Goal: Communication & Community: Answer question/provide support

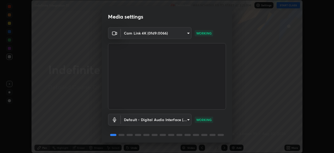
scroll to position [19, 0]
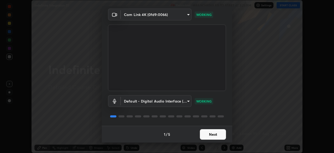
click at [220, 133] on button "Next" at bounding box center [213, 134] width 26 height 10
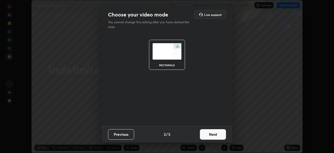
scroll to position [0, 0]
click at [220, 135] on button "Next" at bounding box center [213, 134] width 26 height 10
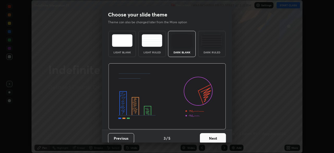
click at [221, 136] on button "Next" at bounding box center [213, 138] width 26 height 10
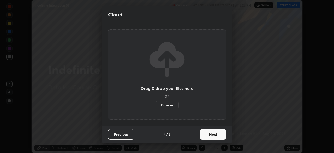
click at [222, 136] on button "Next" at bounding box center [213, 134] width 26 height 10
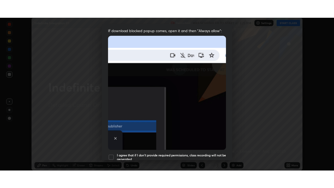
scroll to position [125, 0]
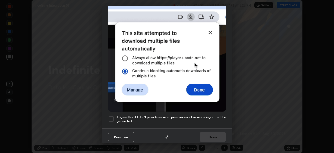
click at [113, 116] on div at bounding box center [111, 119] width 6 height 6
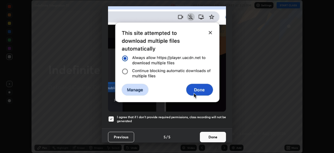
click at [211, 134] on button "Done" at bounding box center [213, 137] width 26 height 10
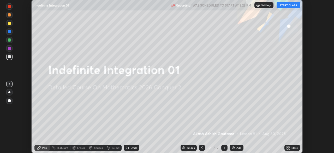
click at [286, 6] on button "START CLASS" at bounding box center [289, 5] width 24 height 6
click at [289, 147] on icon at bounding box center [289, 146] width 1 height 1
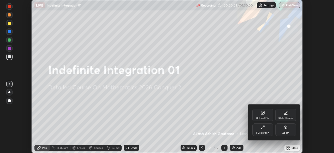
click at [270, 129] on div "Full screen" at bounding box center [263, 129] width 21 height 13
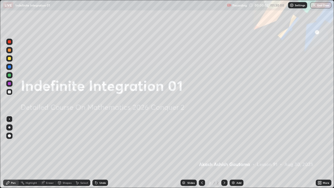
scroll to position [188, 334]
click at [237, 153] on div "Add" at bounding box center [239, 183] width 5 height 3
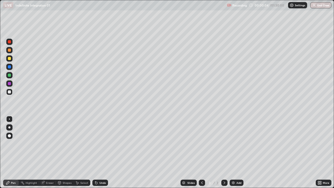
click at [9, 127] on div at bounding box center [9, 127] width 2 height 2
click at [95, 153] on icon at bounding box center [95, 182] width 1 height 1
click at [97, 153] on icon at bounding box center [96, 183] width 4 height 4
click at [97, 153] on div "Undo" at bounding box center [100, 183] width 16 height 6
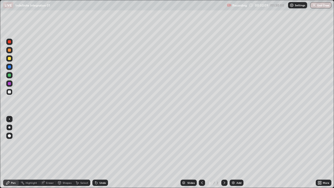
click at [95, 153] on icon at bounding box center [95, 182] width 1 height 1
click at [96, 153] on icon at bounding box center [96, 183] width 2 height 2
click at [97, 153] on icon at bounding box center [96, 183] width 4 height 4
click at [98, 153] on div "Undo" at bounding box center [100, 183] width 16 height 6
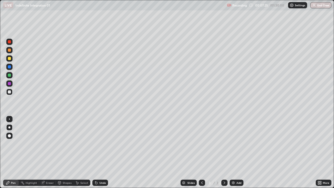
click at [103, 153] on div "Undo" at bounding box center [100, 183] width 16 height 6
click at [238, 153] on div "Add" at bounding box center [237, 183] width 14 height 6
click at [203, 153] on icon at bounding box center [202, 183] width 4 height 4
click at [224, 153] on icon at bounding box center [225, 183] width 4 height 4
click at [238, 153] on div "Add" at bounding box center [239, 183] width 5 height 3
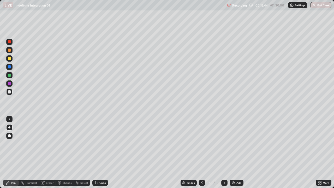
click at [101, 153] on div "Undo" at bounding box center [103, 183] width 7 height 3
click at [100, 153] on div "Undo" at bounding box center [103, 183] width 7 height 3
click at [99, 153] on div "Undo" at bounding box center [100, 183] width 16 height 6
click at [84, 153] on div "Select" at bounding box center [84, 183] width 8 height 3
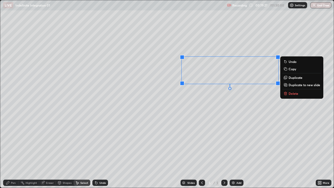
click at [289, 70] on p "Copy" at bounding box center [293, 69] width 8 height 4
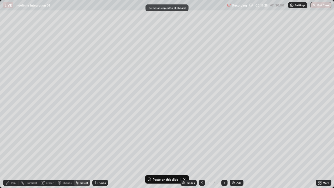
click at [238, 153] on div "Add" at bounding box center [239, 183] width 5 height 3
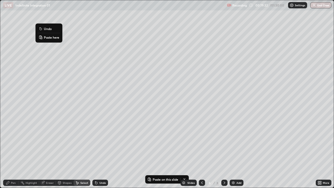
click at [51, 39] on p "Paste here" at bounding box center [51, 37] width 15 height 4
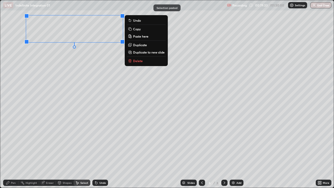
click at [46, 68] on div "0 ° Undo Copy Paste here Duplicate Duplicate to new slide Delete" at bounding box center [167, 94] width 334 height 188
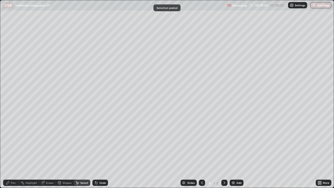
click at [11, 153] on div "Pen" at bounding box center [13, 183] width 5 height 3
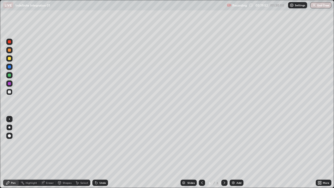
click at [100, 153] on div "Undo" at bounding box center [100, 183] width 16 height 6
click at [99, 153] on div "Undo" at bounding box center [100, 183] width 16 height 6
click at [201, 153] on icon at bounding box center [202, 183] width 4 height 4
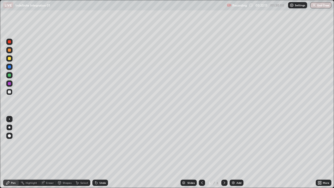
click at [79, 153] on icon at bounding box center [77, 183] width 4 height 4
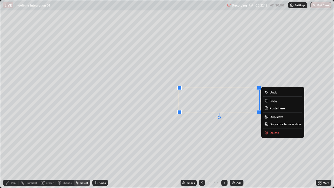
click at [269, 101] on button "Copy" at bounding box center [283, 101] width 39 height 6
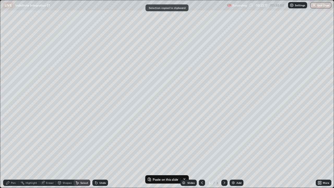
click at [224, 153] on icon at bounding box center [225, 183] width 4 height 4
click at [164, 78] on div "0 ° Undo Copy Paste here Duplicate Duplicate to new slide Delete" at bounding box center [167, 94] width 334 height 188
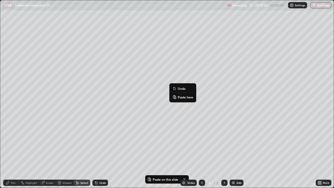
click at [181, 96] on p "Paste here" at bounding box center [185, 97] width 15 height 4
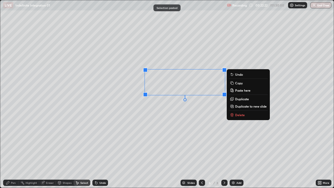
click at [168, 129] on div "0 ° Undo Copy Paste here Duplicate Duplicate to new slide Delete" at bounding box center [167, 94] width 334 height 188
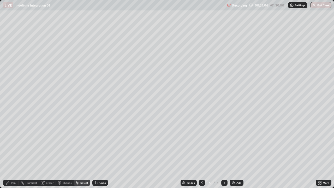
click at [12, 153] on div "Pen" at bounding box center [13, 183] width 5 height 3
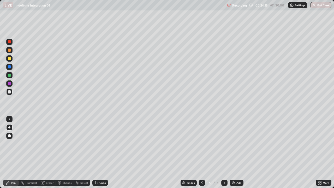
click at [100, 153] on div "Undo" at bounding box center [100, 183] width 16 height 6
click at [100, 153] on div "Undo" at bounding box center [103, 183] width 7 height 3
click at [96, 153] on icon at bounding box center [96, 183] width 2 height 2
click at [94, 153] on icon at bounding box center [96, 183] width 4 height 4
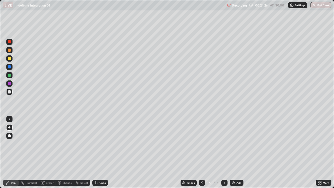
click at [95, 153] on icon at bounding box center [96, 183] width 2 height 2
click at [94, 153] on div "Undo" at bounding box center [100, 183] width 16 height 6
click at [94, 153] on icon at bounding box center [96, 183] width 4 height 4
click at [92, 153] on div "Undo" at bounding box center [100, 183] width 16 height 6
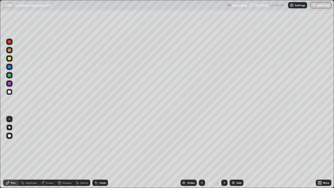
click at [92, 153] on div "Undo" at bounding box center [100, 183] width 16 height 6
click at [93, 153] on div "Undo" at bounding box center [100, 183] width 16 height 6
click at [100, 153] on div "Undo" at bounding box center [103, 183] width 7 height 3
click at [202, 153] on icon at bounding box center [202, 183] width 4 height 4
click at [81, 153] on div "Select" at bounding box center [84, 183] width 8 height 3
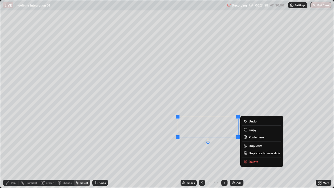
click at [248, 130] on icon at bounding box center [246, 130] width 4 height 4
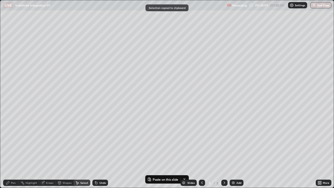
click at [224, 153] on icon at bounding box center [225, 183] width 2 height 3
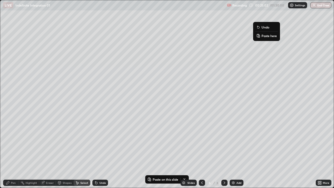
click at [264, 37] on p "Paste here" at bounding box center [269, 36] width 15 height 4
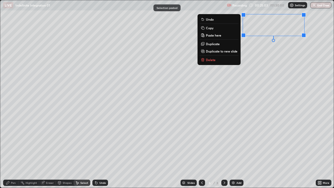
click at [260, 70] on div "0 ° Undo Copy Paste here Duplicate Duplicate to new slide Delete" at bounding box center [167, 94] width 334 height 188
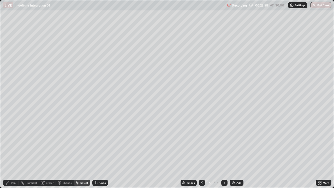
click at [15, 153] on div "Pen" at bounding box center [13, 183] width 5 height 3
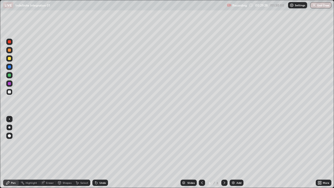
click at [79, 153] on icon at bounding box center [77, 183] width 4 height 4
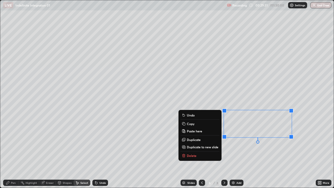
click at [190, 123] on p "Copy" at bounding box center [191, 124] width 8 height 4
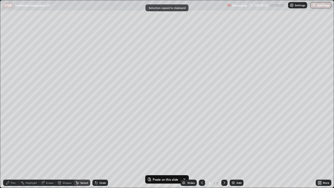
click at [236, 153] on div "Add" at bounding box center [237, 183] width 14 height 6
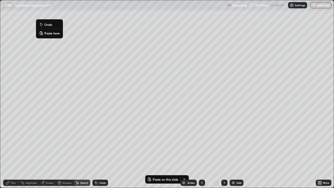
click at [51, 34] on p "Paste here" at bounding box center [51, 33] width 15 height 4
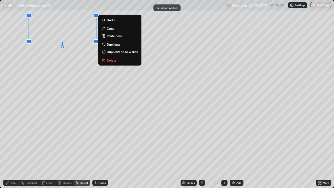
click at [48, 58] on div "0 ° Undo Copy Paste here Duplicate Duplicate to new slide Delete" at bounding box center [167, 94] width 334 height 188
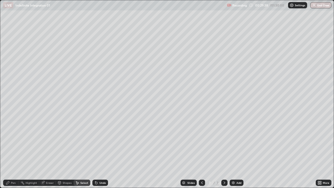
click at [14, 153] on div "Pen" at bounding box center [13, 183] width 5 height 3
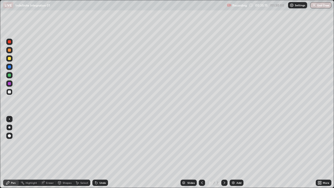
click at [103, 153] on div "Undo" at bounding box center [103, 183] width 7 height 3
click at [238, 153] on div "Add" at bounding box center [239, 183] width 5 height 3
click at [100, 153] on div "Undo" at bounding box center [103, 183] width 7 height 3
click at [100, 153] on div "Undo" at bounding box center [100, 183] width 16 height 6
click at [98, 153] on div "Undo" at bounding box center [100, 183] width 16 height 6
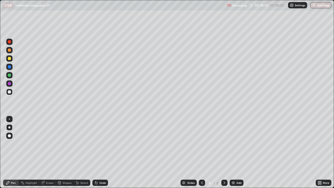
click at [97, 153] on icon at bounding box center [96, 183] width 4 height 4
click at [98, 153] on div "Undo" at bounding box center [100, 183] width 16 height 6
click at [97, 153] on icon at bounding box center [96, 183] width 4 height 4
click at [98, 153] on div "Undo" at bounding box center [100, 183] width 16 height 6
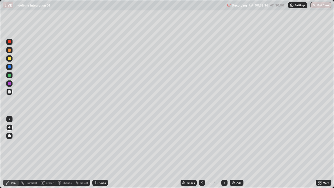
click at [98, 153] on div "Undo" at bounding box center [100, 183] width 16 height 6
click at [103, 153] on div "Undo" at bounding box center [103, 183] width 7 height 3
click at [102, 153] on div "Undo" at bounding box center [103, 183] width 7 height 3
click at [103, 153] on div "Undo" at bounding box center [103, 183] width 7 height 3
click at [101, 153] on div "Undo" at bounding box center [103, 183] width 7 height 3
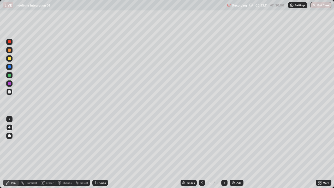
click at [103, 153] on div "Undo" at bounding box center [103, 183] width 7 height 3
click at [104, 153] on div "Undo" at bounding box center [103, 183] width 7 height 3
click at [101, 153] on div "Undo" at bounding box center [100, 183] width 16 height 6
click at [100, 153] on div "Undo" at bounding box center [103, 183] width 7 height 3
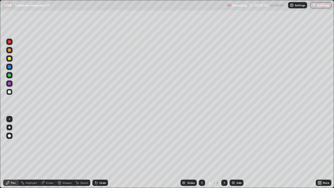
click at [100, 153] on div "Undo" at bounding box center [100, 183] width 16 height 6
click at [80, 153] on div "Select" at bounding box center [84, 183] width 8 height 3
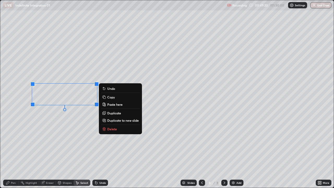
click at [108, 98] on p "Copy" at bounding box center [111, 97] width 8 height 4
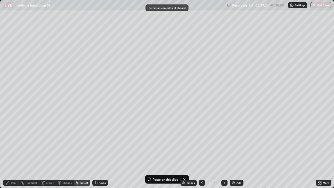
click at [236, 153] on div "Add" at bounding box center [237, 183] width 14 height 6
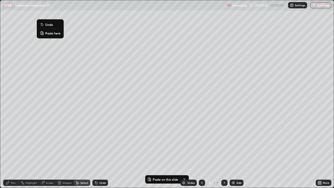
click at [45, 33] on button "Paste here" at bounding box center [50, 33] width 23 height 6
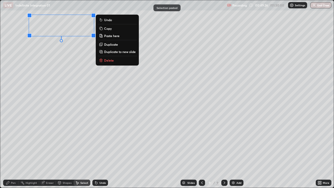
click at [45, 54] on div "0 ° Undo Copy Paste here Duplicate Duplicate to new slide Delete" at bounding box center [167, 94] width 334 height 188
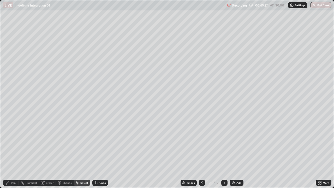
click at [14, 153] on div "Pen" at bounding box center [13, 183] width 5 height 3
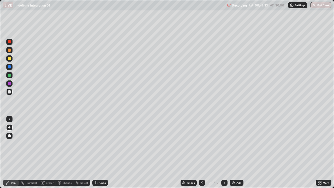
click at [10, 58] on div at bounding box center [9, 58] width 3 height 3
click at [200, 153] on icon at bounding box center [202, 183] width 4 height 4
click at [202, 153] on icon at bounding box center [202, 183] width 4 height 4
click at [224, 153] on icon at bounding box center [225, 183] width 4 height 4
click at [224, 153] on icon at bounding box center [225, 183] width 2 height 3
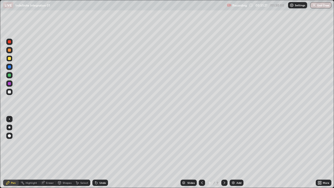
click at [44, 153] on icon at bounding box center [43, 183] width 4 height 4
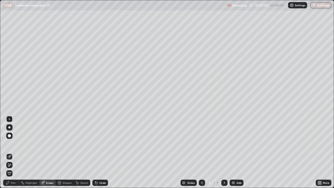
click at [16, 153] on div "Pen" at bounding box center [11, 183] width 16 height 6
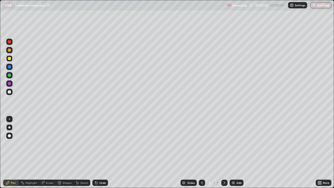
click at [10, 92] on div at bounding box center [9, 91] width 3 height 3
click at [201, 153] on icon at bounding box center [202, 183] width 4 height 4
click at [202, 153] on icon at bounding box center [202, 183] width 4 height 4
click at [222, 153] on div at bounding box center [224, 183] width 6 height 6
click at [224, 153] on icon at bounding box center [225, 183] width 4 height 4
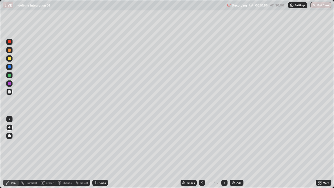
click at [100, 153] on div "Undo" at bounding box center [103, 183] width 7 height 3
click at [98, 153] on div "Undo" at bounding box center [100, 183] width 16 height 6
click at [202, 153] on icon at bounding box center [202, 183] width 4 height 4
click at [201, 153] on icon at bounding box center [202, 183] width 4 height 4
click at [225, 153] on icon at bounding box center [225, 183] width 2 height 3
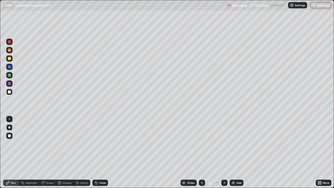
click at [224, 153] on icon at bounding box center [225, 183] width 4 height 4
click at [202, 153] on icon at bounding box center [202, 183] width 4 height 4
click at [80, 153] on div "Select" at bounding box center [82, 183] width 17 height 6
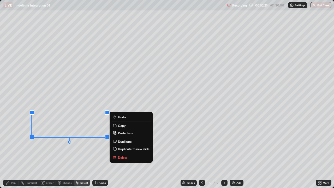
click at [119, 125] on p "Copy" at bounding box center [122, 126] width 8 height 4
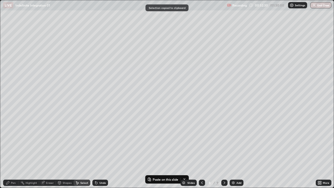
click at [223, 153] on icon at bounding box center [225, 183] width 4 height 4
click at [224, 153] on icon at bounding box center [225, 183] width 4 height 4
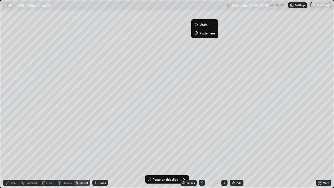
click at [203, 34] on p "Paste here" at bounding box center [207, 33] width 15 height 4
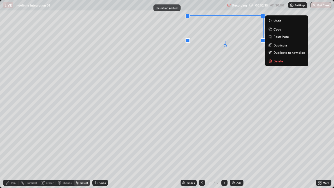
click at [207, 61] on div "0 ° Undo Copy Paste here Duplicate Duplicate to new slide Delete" at bounding box center [167, 94] width 334 height 188
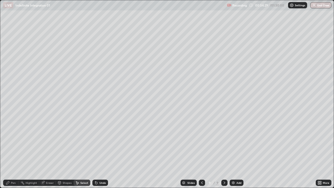
click at [14, 153] on div "Pen" at bounding box center [13, 183] width 5 height 3
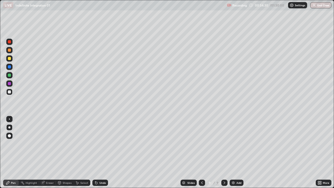
click at [10, 58] on div at bounding box center [9, 58] width 3 height 3
click at [49, 153] on div "Eraser" at bounding box center [50, 183] width 8 height 3
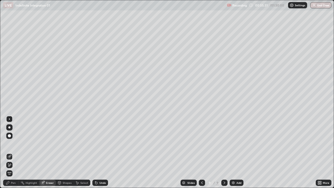
click at [21, 153] on circle at bounding box center [21, 182] width 1 height 1
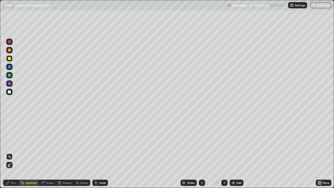
click at [13, 153] on div "Pen" at bounding box center [13, 183] width 5 height 3
click at [100, 153] on div "Undo" at bounding box center [103, 183] width 7 height 3
click at [45, 153] on div "Eraser" at bounding box center [47, 183] width 17 height 6
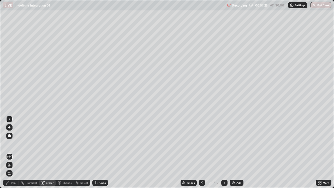
click at [16, 153] on div "Pen" at bounding box center [11, 183] width 16 height 6
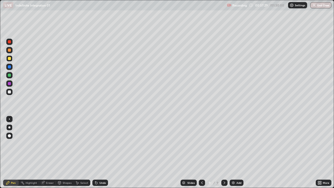
click at [48, 153] on div "Eraser" at bounding box center [50, 183] width 8 height 3
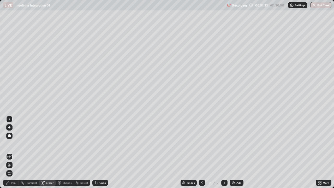
click at [14, 153] on div "Pen" at bounding box center [13, 183] width 5 height 3
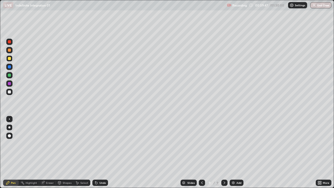
click at [239, 153] on div "Add" at bounding box center [237, 183] width 14 height 6
click at [10, 92] on div at bounding box center [9, 91] width 3 height 3
click at [99, 153] on div "Undo" at bounding box center [100, 183] width 16 height 6
click at [100, 153] on div "Undo" at bounding box center [100, 183] width 16 height 6
click at [101, 153] on div "Undo" at bounding box center [103, 183] width 7 height 3
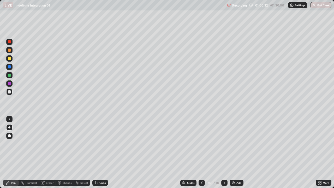
click at [98, 153] on div "Undo" at bounding box center [100, 183] width 16 height 6
click at [98, 153] on icon at bounding box center [96, 183] width 4 height 4
click at [97, 153] on icon at bounding box center [96, 183] width 4 height 4
click at [96, 153] on icon at bounding box center [96, 183] width 2 height 2
click at [97, 153] on icon at bounding box center [96, 183] width 2 height 2
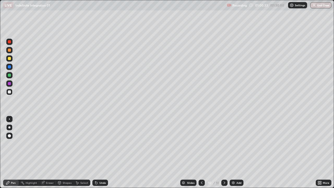
click at [96, 153] on icon at bounding box center [96, 183] width 2 height 2
click at [96, 153] on div "Undo" at bounding box center [100, 183] width 16 height 6
click at [95, 153] on icon at bounding box center [96, 183] width 4 height 4
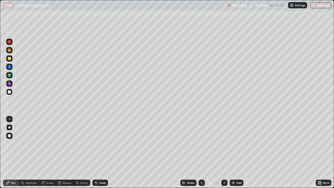
click at [96, 153] on icon at bounding box center [96, 183] width 2 height 2
click at [97, 153] on icon at bounding box center [96, 183] width 4 height 4
click at [48, 153] on div "Eraser" at bounding box center [50, 183] width 8 height 3
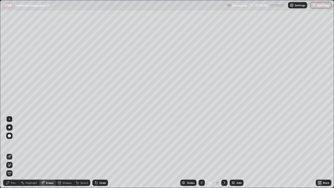
click at [15, 153] on div "Pen" at bounding box center [13, 183] width 5 height 3
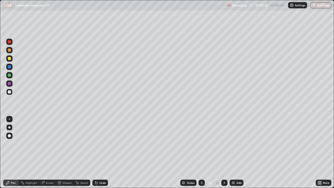
click at [100, 153] on div "Undo" at bounding box center [103, 183] width 7 height 3
click at [237, 153] on div "Add" at bounding box center [239, 183] width 5 height 3
click at [100, 153] on div "Undo" at bounding box center [103, 183] width 7 height 3
click at [96, 153] on icon at bounding box center [96, 183] width 2 height 2
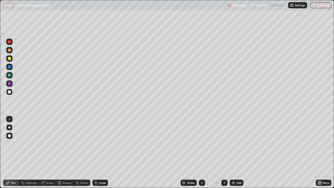
click at [96, 153] on icon at bounding box center [96, 183] width 2 height 2
click at [95, 153] on icon at bounding box center [95, 182] width 1 height 1
click at [96, 153] on icon at bounding box center [96, 183] width 2 height 2
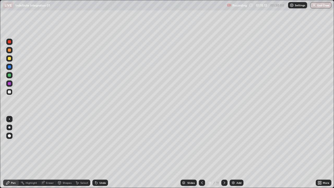
click at [96, 153] on icon at bounding box center [96, 183] width 2 height 2
click at [97, 153] on icon at bounding box center [96, 183] width 2 height 2
click at [96, 153] on icon at bounding box center [96, 183] width 2 height 2
click at [97, 153] on icon at bounding box center [96, 183] width 4 height 4
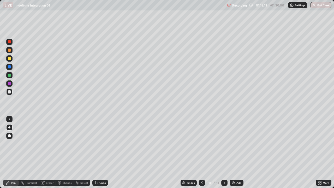
click at [97, 153] on icon at bounding box center [96, 183] width 2 height 2
click at [96, 153] on icon at bounding box center [96, 183] width 2 height 2
click at [46, 153] on div "Eraser" at bounding box center [50, 183] width 8 height 3
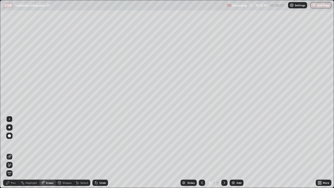
click at [14, 153] on div "Pen" at bounding box center [13, 183] width 5 height 3
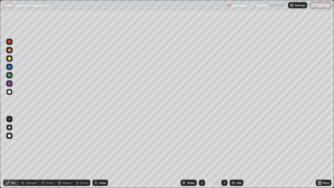
click at [83, 153] on div "Select" at bounding box center [84, 183] width 8 height 3
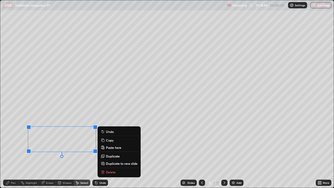
click at [106, 140] on button "Copy" at bounding box center [119, 140] width 39 height 6
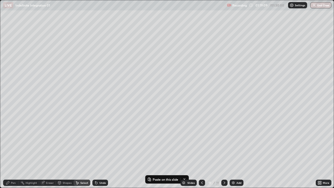
click at [242, 153] on div "Add" at bounding box center [237, 183] width 14 height 6
click at [53, 32] on p "Paste here" at bounding box center [56, 31] width 15 height 4
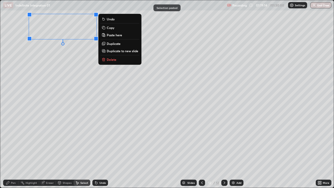
click at [53, 63] on div "0 ° Undo Copy Paste here Duplicate Duplicate to new slide Delete" at bounding box center [167, 94] width 334 height 188
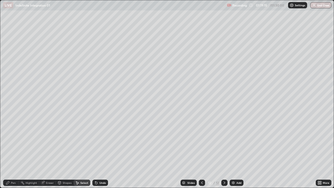
click at [12, 153] on div "Pen" at bounding box center [13, 183] width 5 height 3
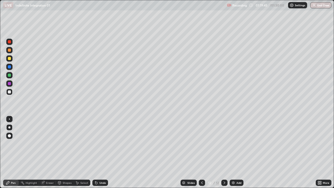
click at [95, 153] on icon at bounding box center [96, 183] width 2 height 2
click at [96, 153] on icon at bounding box center [96, 183] width 2 height 2
click at [202, 153] on icon at bounding box center [202, 183] width 4 height 4
click at [82, 153] on div "Select" at bounding box center [84, 183] width 8 height 3
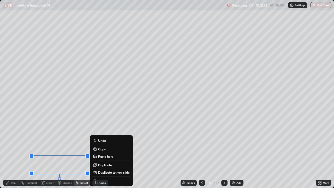
click at [101, 150] on p "Copy" at bounding box center [102, 149] width 8 height 4
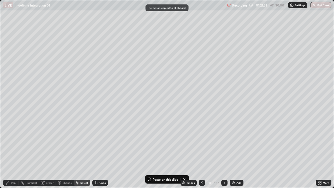
click at [224, 153] on icon at bounding box center [225, 183] width 4 height 4
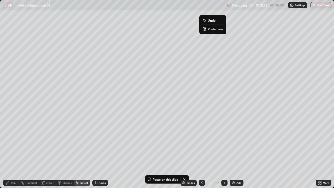
click at [211, 30] on p "Paste here" at bounding box center [215, 29] width 15 height 4
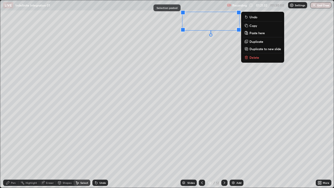
click at [200, 50] on div "0 ° Undo Copy Paste here Duplicate Duplicate to new slide Delete" at bounding box center [167, 94] width 334 height 188
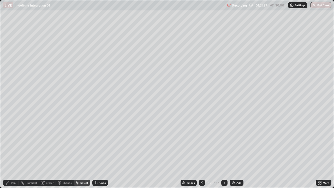
click at [15, 153] on div "Pen" at bounding box center [13, 183] width 5 height 3
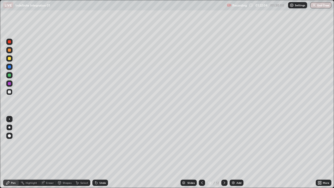
click at [101, 153] on div "Undo" at bounding box center [100, 183] width 16 height 6
click at [101, 153] on div "Undo" at bounding box center [103, 183] width 7 height 3
click at [98, 153] on icon at bounding box center [96, 183] width 4 height 4
click at [97, 153] on icon at bounding box center [96, 183] width 4 height 4
click at [96, 153] on icon at bounding box center [96, 183] width 2 height 2
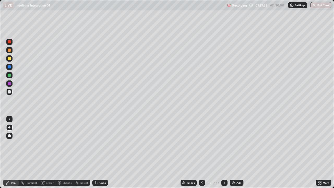
click at [97, 153] on icon at bounding box center [96, 183] width 4 height 4
click at [202, 153] on icon at bounding box center [202, 183] width 4 height 4
click at [224, 153] on icon at bounding box center [225, 183] width 4 height 4
click at [323, 5] on button "End Class" at bounding box center [321, 5] width 21 height 6
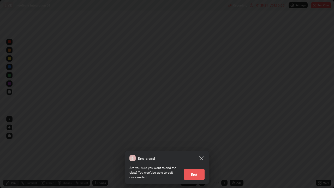
click at [199, 153] on button "End" at bounding box center [194, 174] width 21 height 10
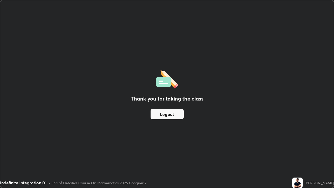
click at [166, 115] on button "Logout" at bounding box center [167, 114] width 33 height 10
click at [164, 113] on button "Logout" at bounding box center [167, 114] width 33 height 10
click at [165, 114] on button "Logout" at bounding box center [167, 114] width 33 height 10
click at [166, 114] on button "Logout" at bounding box center [167, 114] width 33 height 10
click at [164, 115] on button "Logout" at bounding box center [167, 114] width 33 height 10
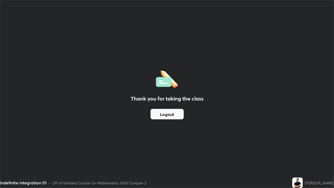
click at [164, 115] on button "Logout" at bounding box center [167, 114] width 33 height 10
